Goal: Task Accomplishment & Management: Use online tool/utility

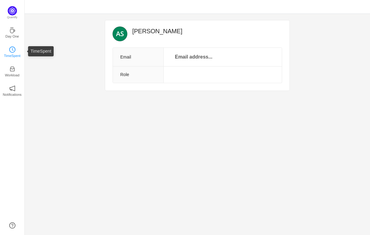
click at [13, 54] on p "TimeSpent" at bounding box center [12, 56] width 17 height 6
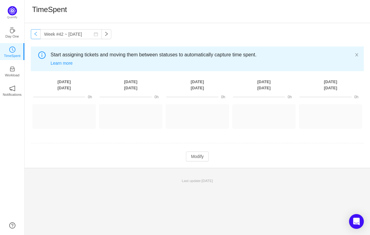
click at [34, 33] on button "button" at bounding box center [36, 34] width 10 height 10
type input "Week #41 ~ [DATE]"
click at [11, 72] on icon "icon: inbox" at bounding box center [12, 69] width 6 height 6
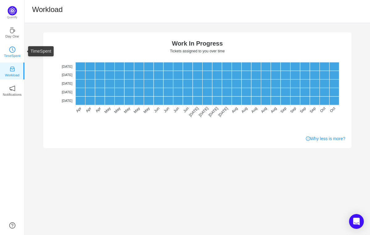
click at [13, 54] on p "TimeSpent" at bounding box center [12, 56] width 17 height 6
